Goal: Complete application form

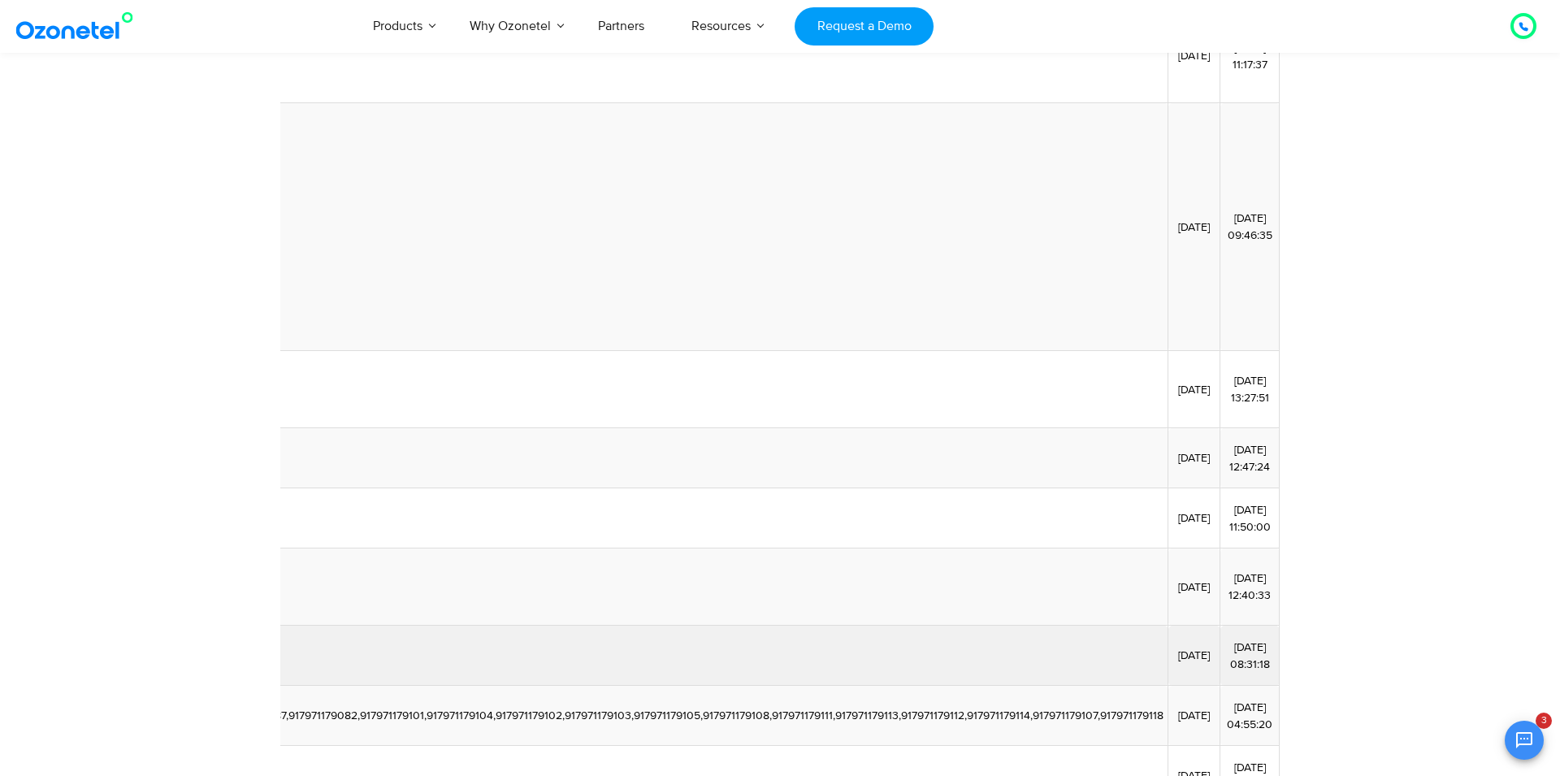
scroll to position [0, 5345]
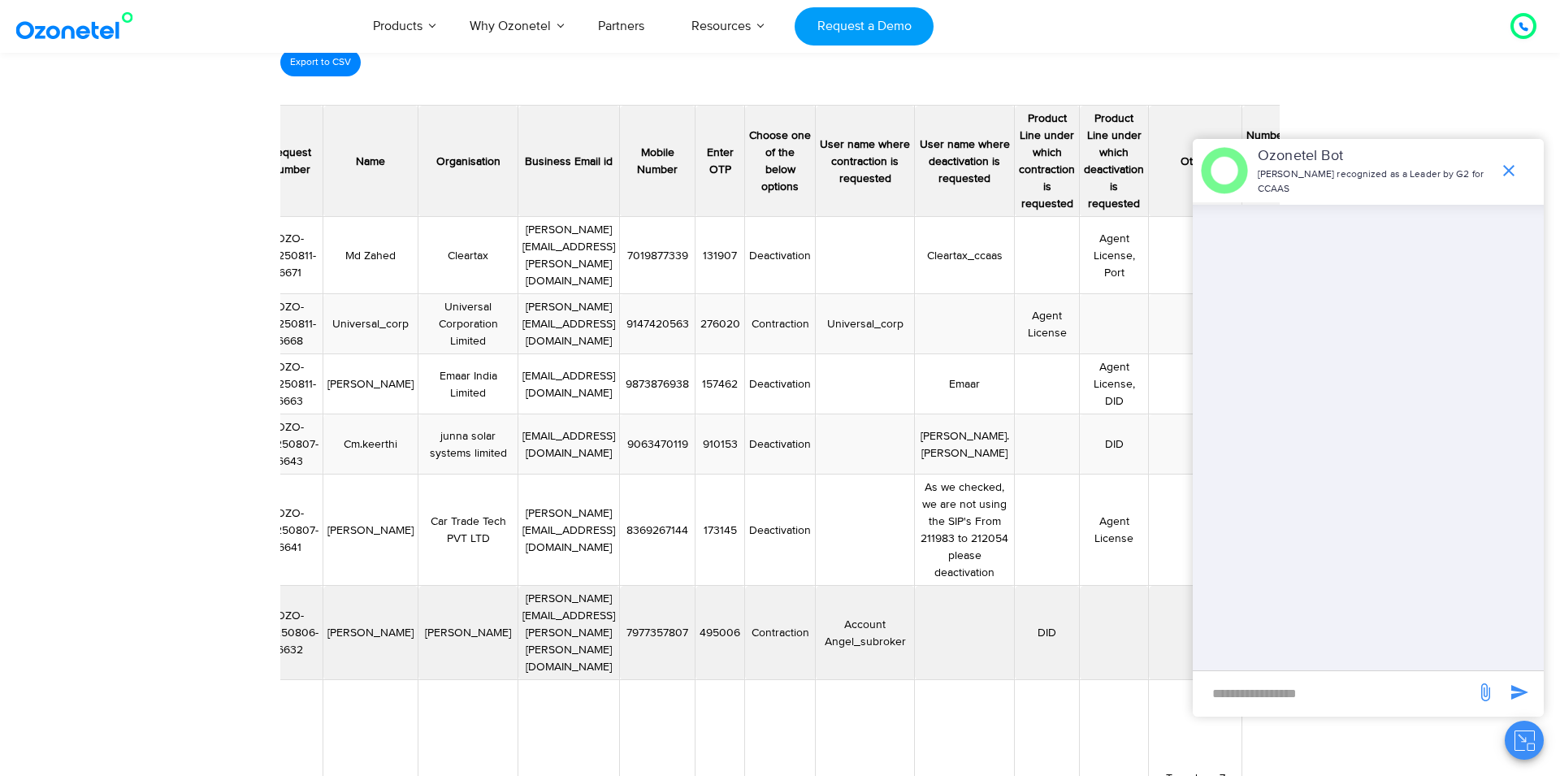
scroll to position [0, 31]
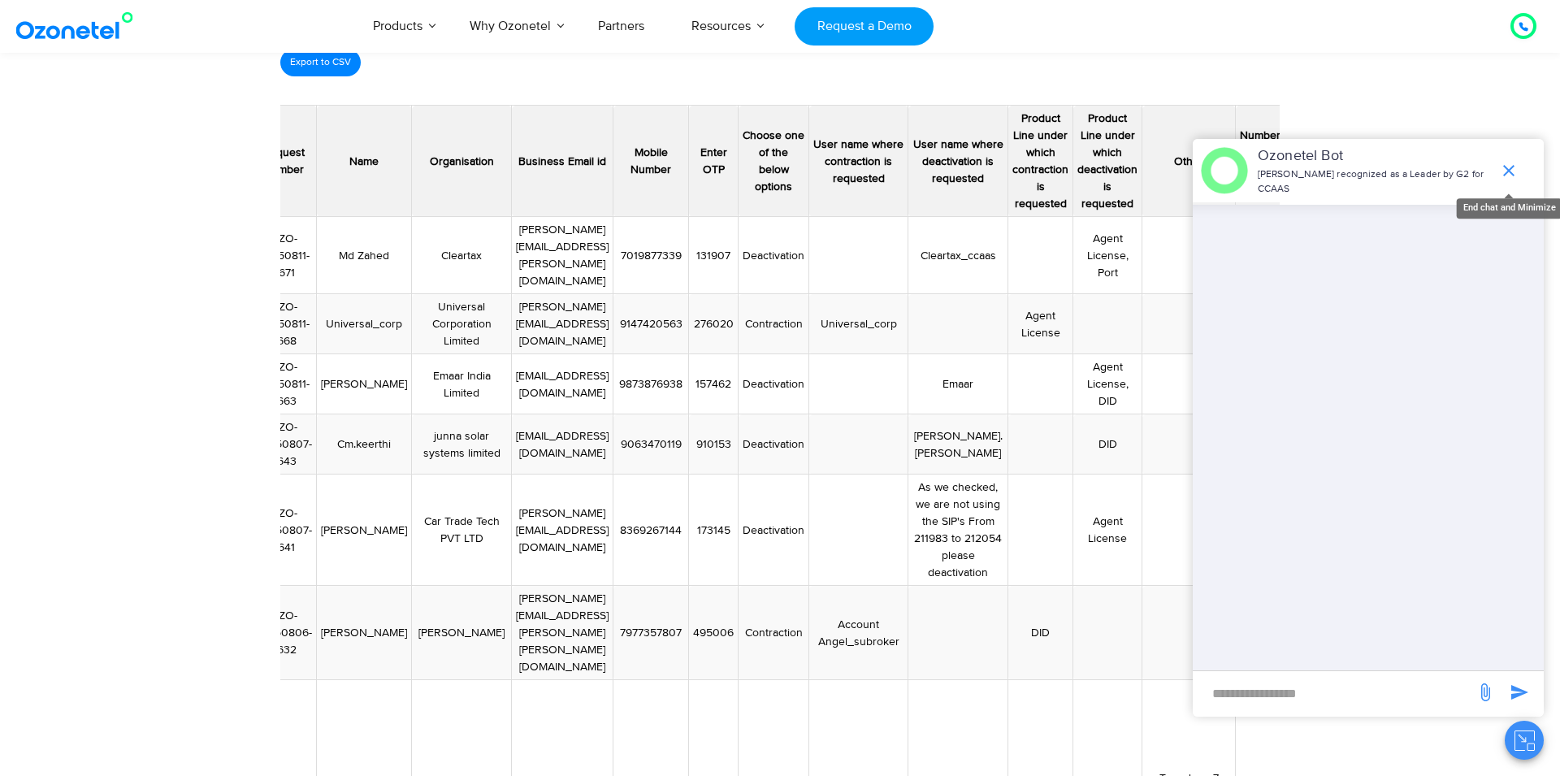
click at [1510, 168] on icon "end chat or minimize" at bounding box center [1508, 170] width 19 height 19
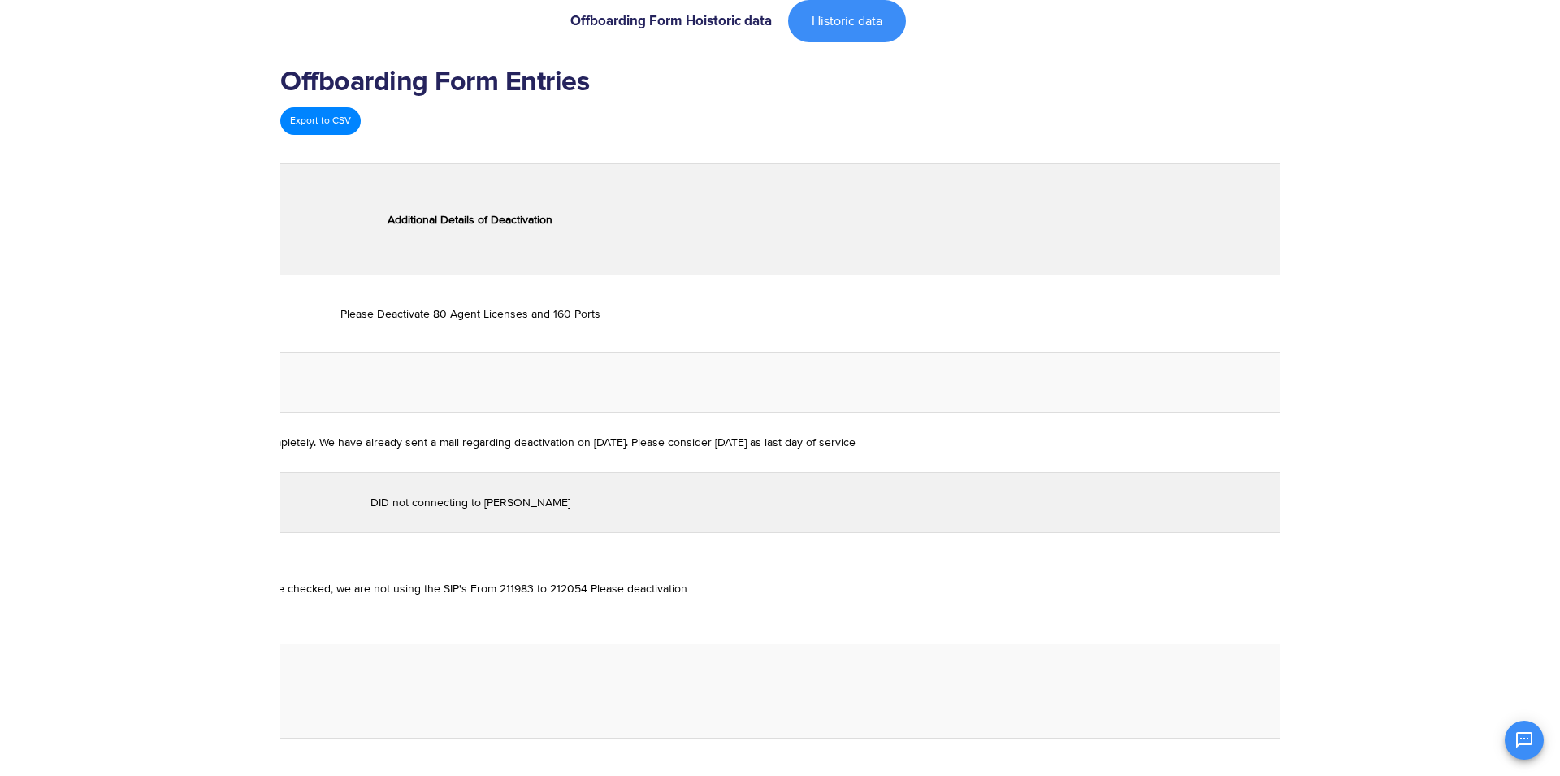
scroll to position [0, 3702]
